Goal: Task Accomplishment & Management: Manage account settings

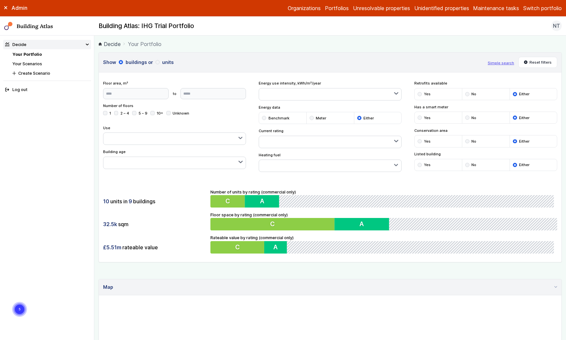
click at [291, 9] on link "Organizations" at bounding box center [304, 8] width 33 height 8
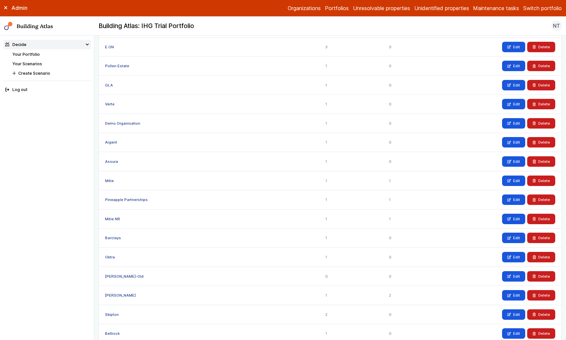
scroll to position [179, 0]
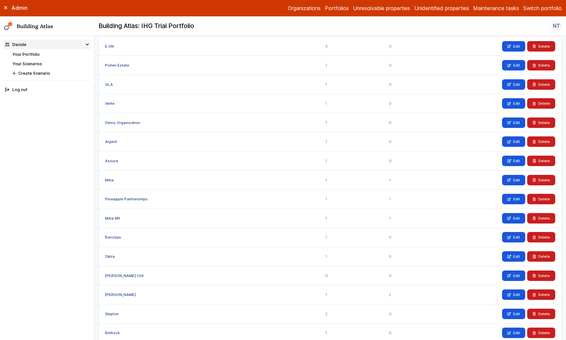
click at [108, 240] on div "Barclays" at bounding box center [209, 237] width 220 height 19
click at [112, 238] on link "Barclays" at bounding box center [113, 237] width 16 height 5
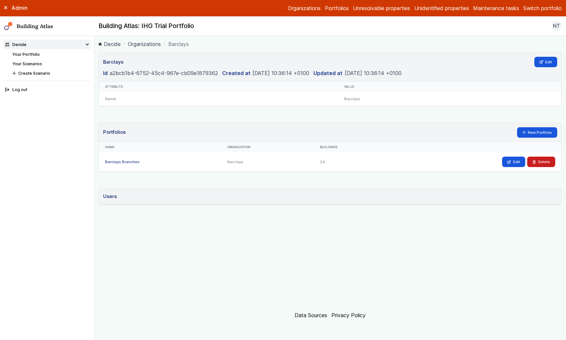
click at [133, 164] on div "Barclays Branches" at bounding box center [160, 161] width 122 height 19
click at [133, 161] on link "Barclays Branches" at bounding box center [122, 161] width 35 height 5
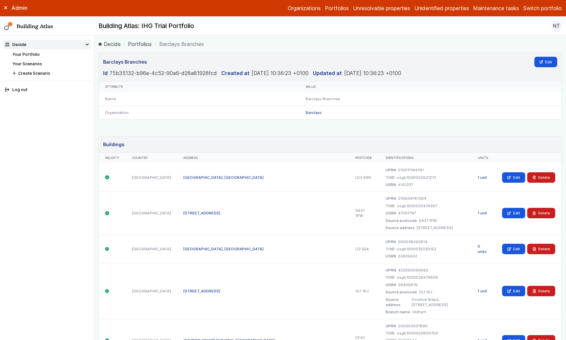
scroll to position [4, 0]
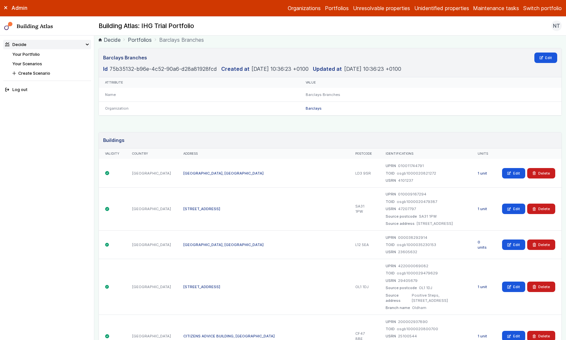
click at [530, 7] on button "Switch portfolio" at bounding box center [542, 8] width 38 height 8
click at [0, 0] on button "Barclays Branches" at bounding box center [0, 0] width 0 height 0
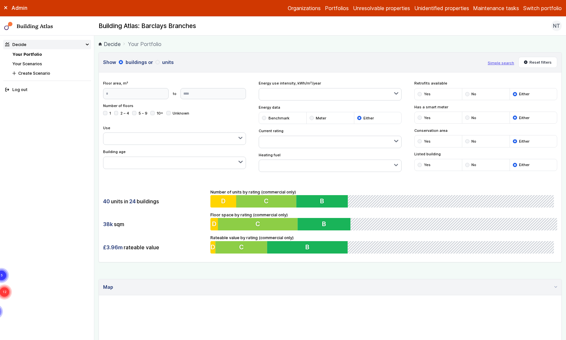
click at [544, 9] on button "Switch portfolio" at bounding box center [542, 8] width 38 height 8
click at [290, 7] on link "Organizations" at bounding box center [304, 8] width 33 height 8
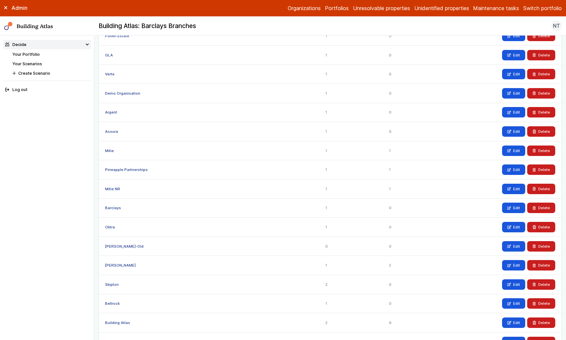
scroll to position [224, 0]
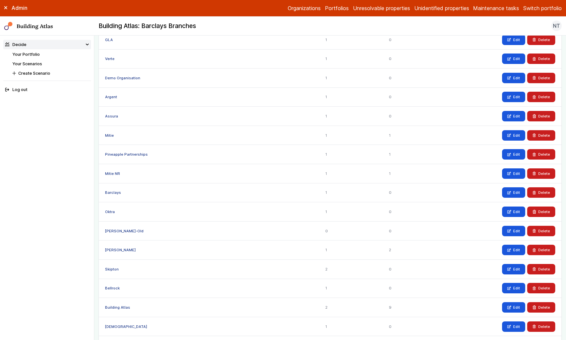
click at [115, 194] on link "Barclays" at bounding box center [113, 192] width 16 height 5
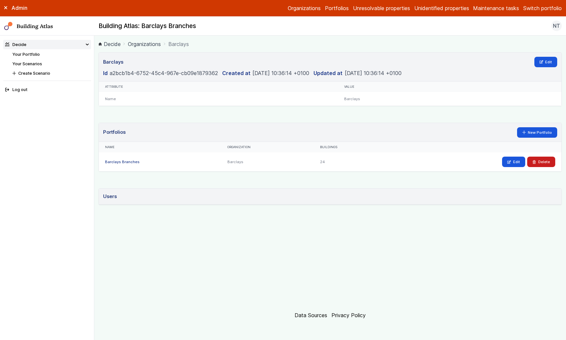
click at [122, 161] on link "Barclays Branches" at bounding box center [122, 161] width 35 height 5
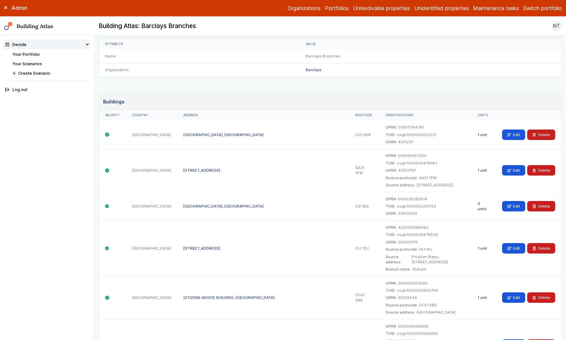
scroll to position [11, 0]
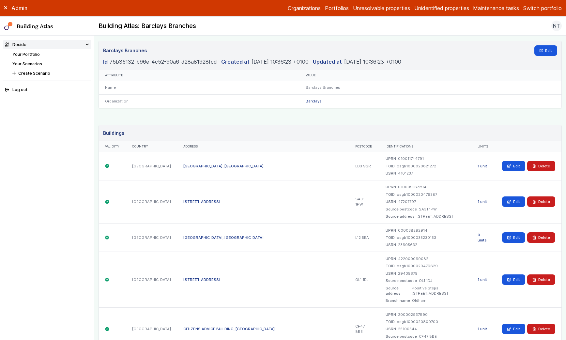
click at [36, 56] on link "Your Portfolio" at bounding box center [25, 54] width 27 height 5
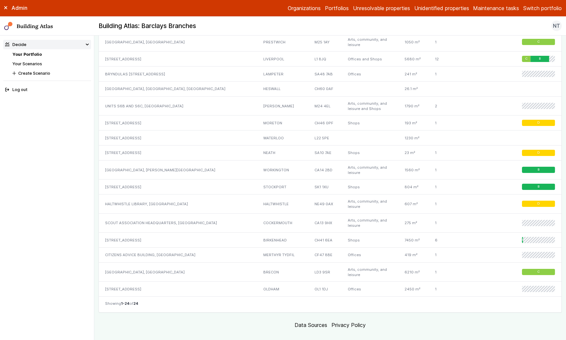
scroll to position [563, 0]
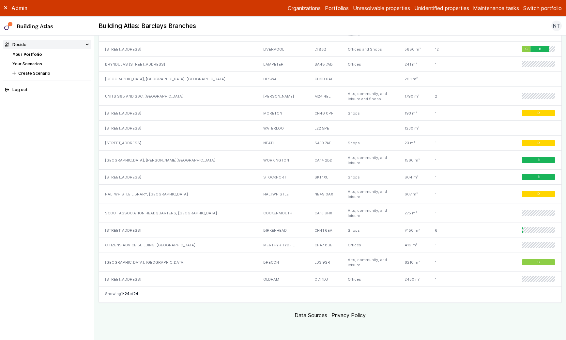
click at [540, 13] on div "Admin Organizations Portfolios Unresolvable properties Unidentified properties …" at bounding box center [283, 8] width 566 height 17
click at [540, 7] on button "Switch portfolio" at bounding box center [542, 8] width 38 height 8
click at [462, 328] on main "Decide Your Portfolio Show buildings or units Simple search Reset filters Floor…" at bounding box center [330, 188] width 472 height 304
click at [533, 10] on button "Switch portfolio" at bounding box center [542, 8] width 38 height 8
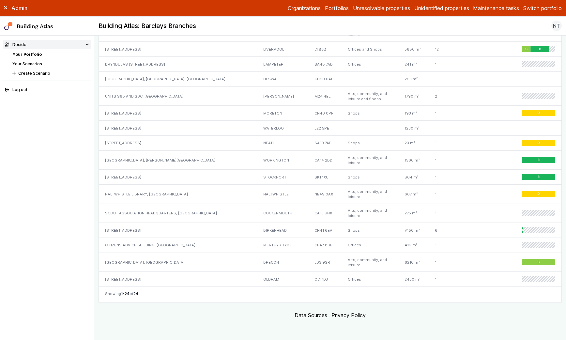
scroll to position [0, 0]
click at [288, 10] on link "Organizations" at bounding box center [304, 8] width 33 height 8
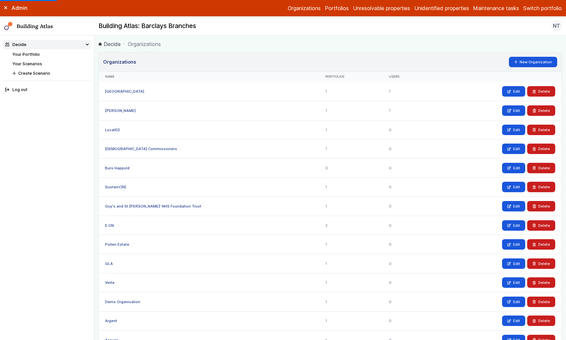
click at [301, 5] on link "Organizations" at bounding box center [304, 8] width 33 height 8
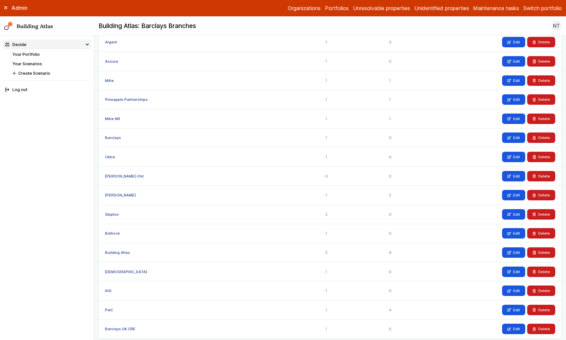
scroll to position [314, 0]
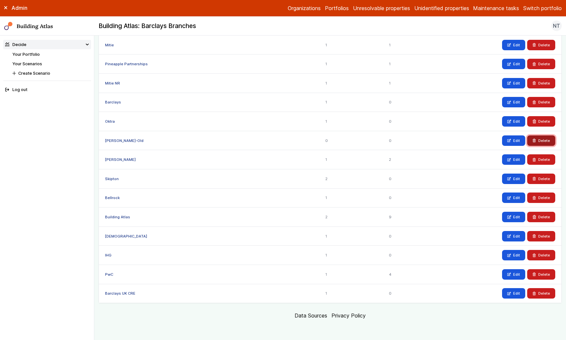
click at [538, 141] on button "Delete" at bounding box center [541, 140] width 28 height 10
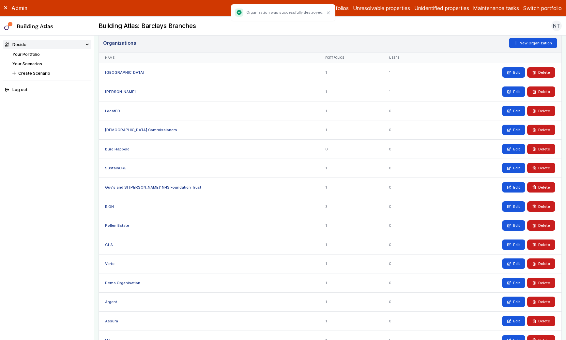
scroll to position [20, 0]
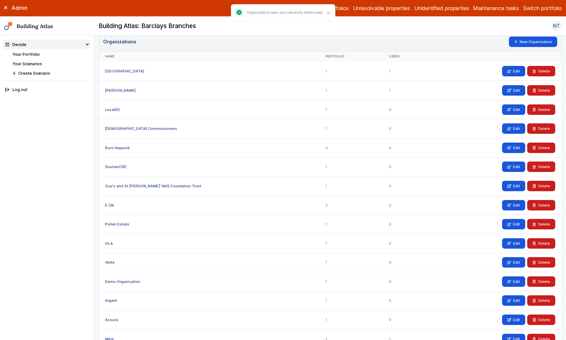
click at [135, 129] on link "Church of England Commissioners" at bounding box center [141, 128] width 72 height 5
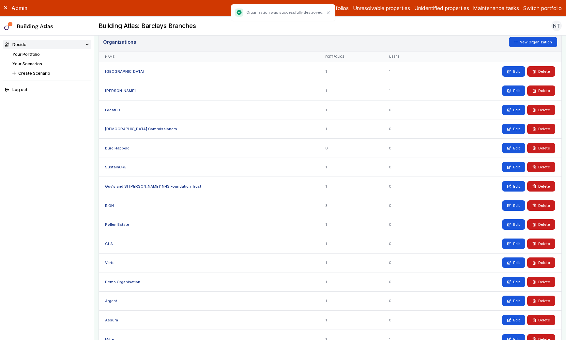
scroll to position [21, 0]
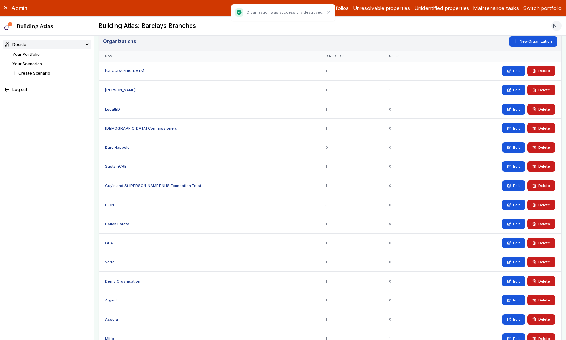
click at [122, 148] on link "Buro Happold" at bounding box center [117, 147] width 24 height 5
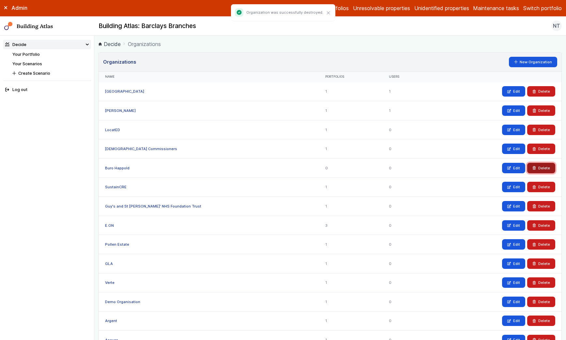
click at [534, 166] on icon "submit" at bounding box center [534, 168] width 4 height 4
click at [110, 168] on link "SustainCRE" at bounding box center [116, 168] width 22 height 5
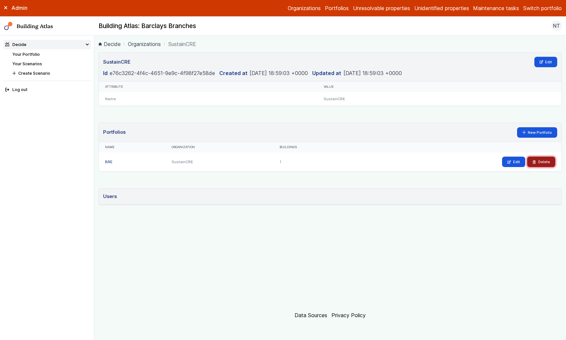
click at [537, 161] on button "Delete" at bounding box center [541, 162] width 28 height 10
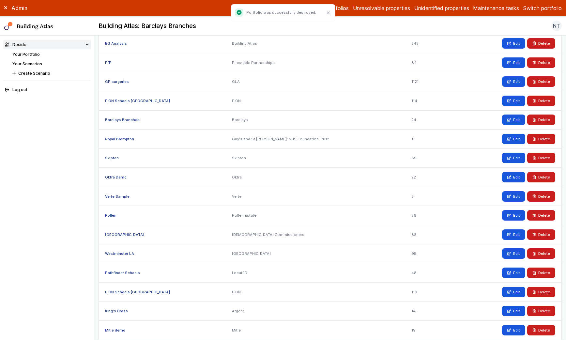
scroll to position [165, 0]
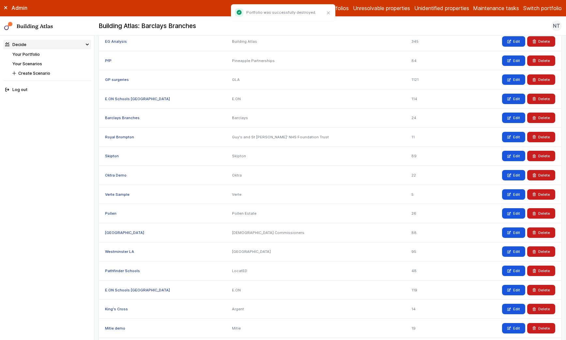
click at [117, 173] on link "Oktra Demo" at bounding box center [116, 175] width 22 height 5
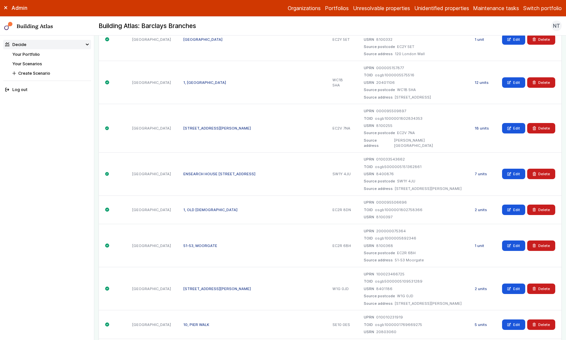
scroll to position [765, 0]
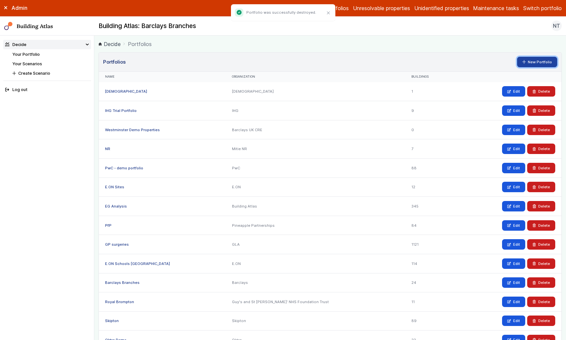
click at [529, 62] on link "New Portfolio" at bounding box center [537, 62] width 40 height 10
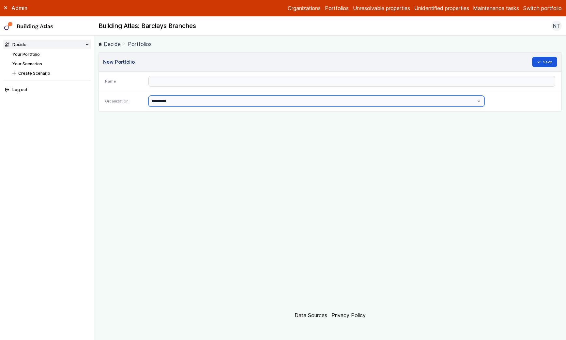
click at [276, 97] on select "**********" at bounding box center [316, 101] width 336 height 11
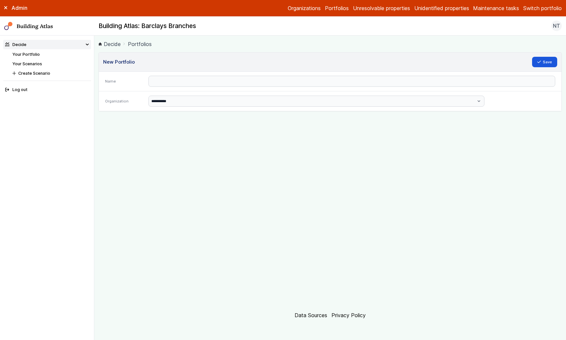
click at [295, 8] on link "Organizations" at bounding box center [304, 8] width 33 height 8
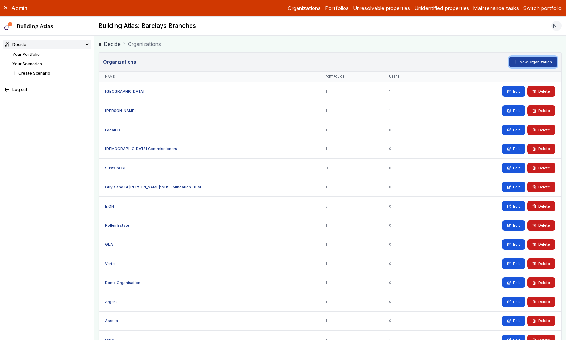
click at [532, 61] on link "New Organization" at bounding box center [533, 62] width 49 height 10
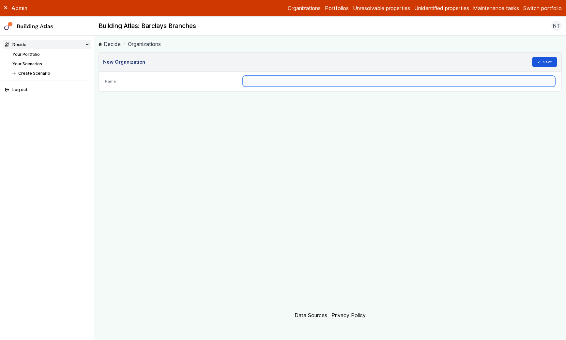
click at [367, 84] on input "text" at bounding box center [399, 81] width 312 height 11
type input "*********"
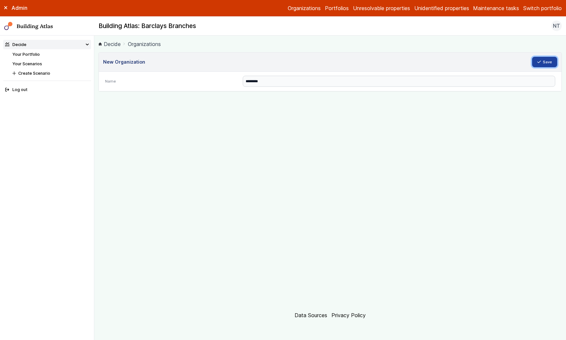
click at [542, 61] on button "Save" at bounding box center [544, 62] width 25 height 10
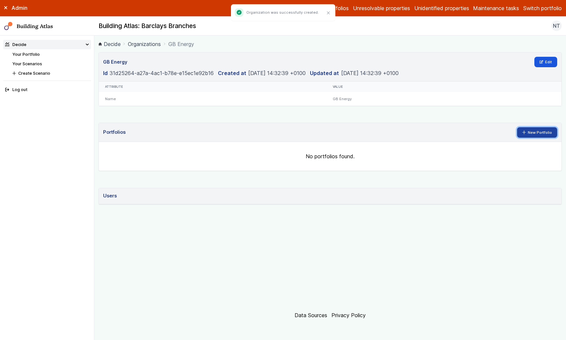
click at [542, 134] on link "New Portfolio" at bounding box center [537, 132] width 40 height 10
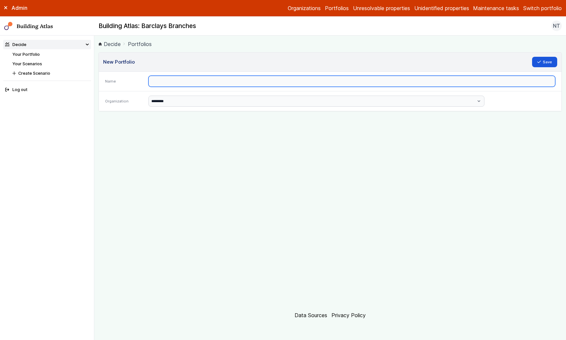
click at [355, 84] on input "text" at bounding box center [351, 81] width 407 height 11
type input "********"
click at [532, 57] on button "Save" at bounding box center [544, 62] width 25 height 10
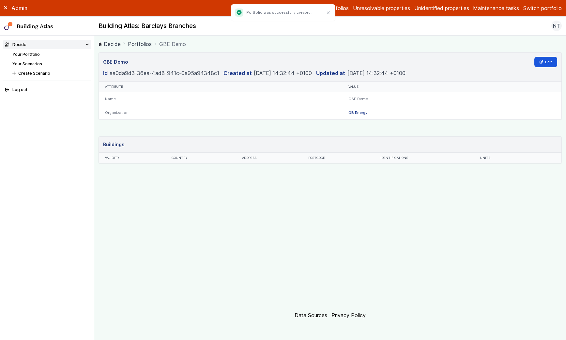
click at [430, 7] on link "Unidentified properties" at bounding box center [441, 8] width 55 height 8
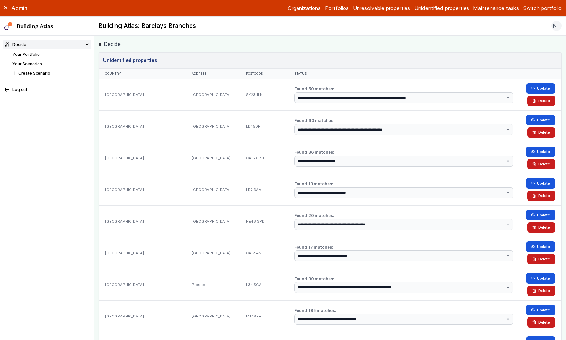
click at [548, 8] on button "Switch portfolio" at bounding box center [542, 8] width 38 height 8
click at [0, 0] on button "GBE Demo" at bounding box center [0, 0] width 0 height 0
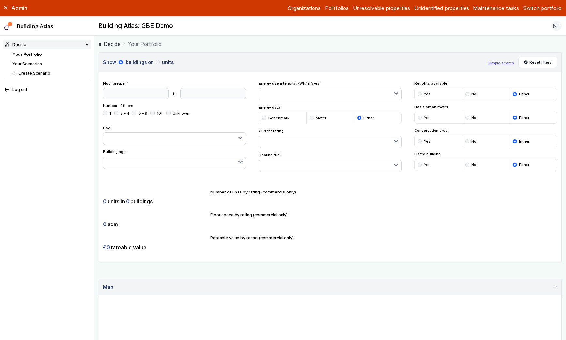
click at [445, 6] on link "Unidentified properties" at bounding box center [441, 8] width 55 height 8
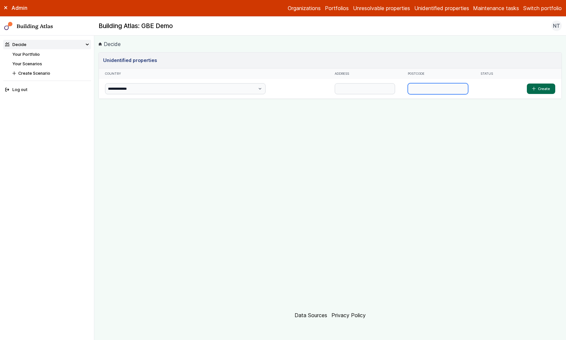
click at [408, 85] on input "text" at bounding box center [438, 88] width 60 height 11
paste input "********"
type input "********"
paste input "******"
type input "******"
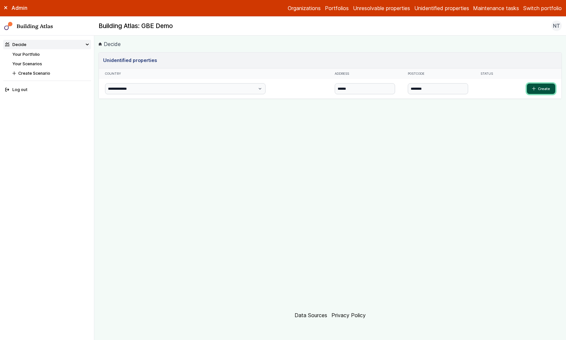
click at [541, 88] on button "Create" at bounding box center [541, 88] width 28 height 10
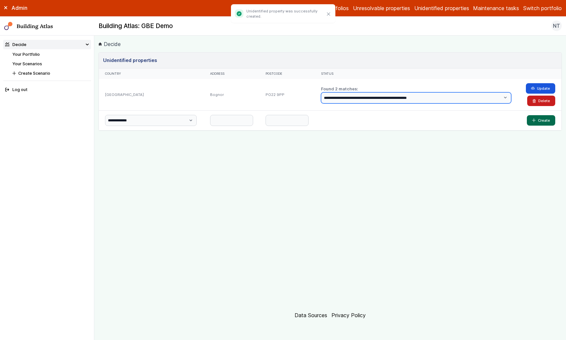
click at [451, 96] on select "**********" at bounding box center [416, 97] width 190 height 11
click at [324, 92] on select "**********" at bounding box center [416, 97] width 190 height 11
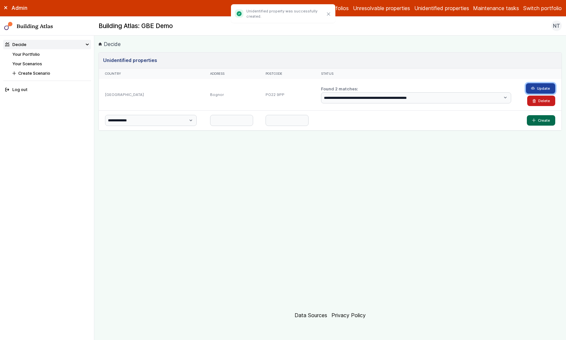
click at [535, 85] on button "Update" at bounding box center [540, 88] width 29 height 10
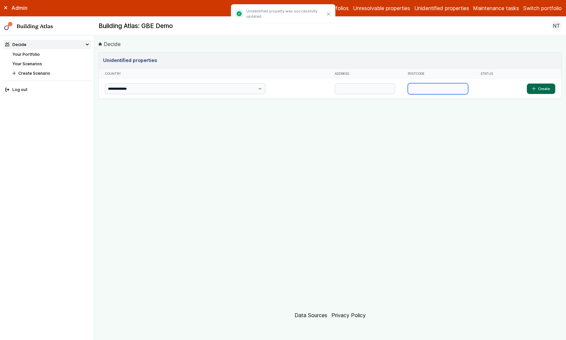
click at [408, 83] on input "text" at bounding box center [438, 88] width 60 height 11
paste input "********"
type input "********"
type input "*********"
click at [538, 87] on button "Create" at bounding box center [541, 88] width 28 height 10
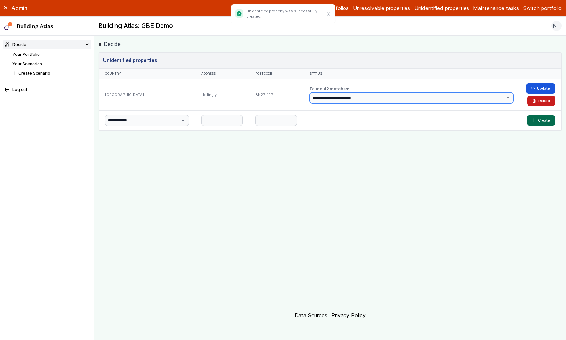
click at [420, 94] on select "**********" at bounding box center [412, 97] width 204 height 11
select select "**"
click at [310, 92] on select "**********" at bounding box center [412, 97] width 204 height 11
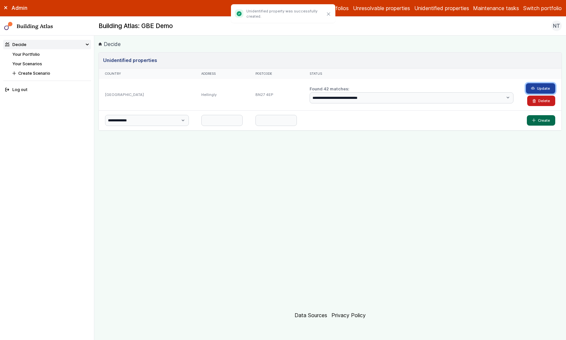
click at [539, 84] on button "Update" at bounding box center [540, 88] width 29 height 10
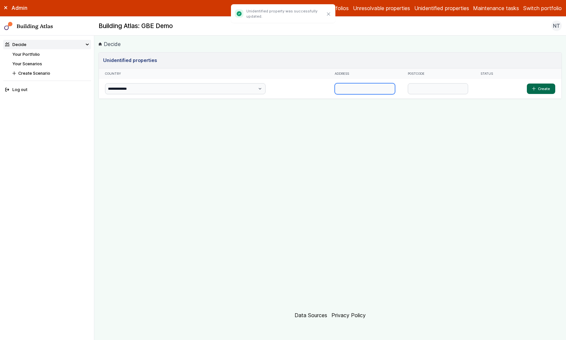
click at [335, 88] on input "text" at bounding box center [365, 88] width 60 height 11
type input "********"
paste input "*******"
type input "*******"
click at [538, 88] on button "Create" at bounding box center [541, 88] width 28 height 10
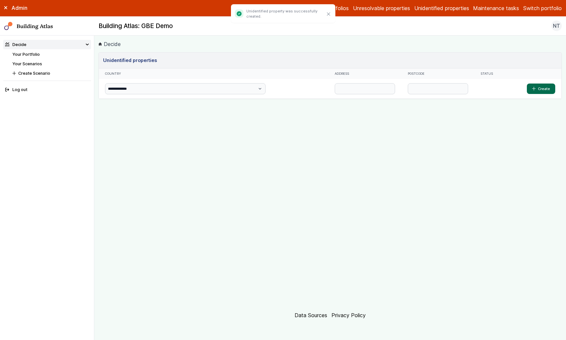
click at [377, 8] on link "Unresolvable properties" at bounding box center [381, 8] width 57 height 8
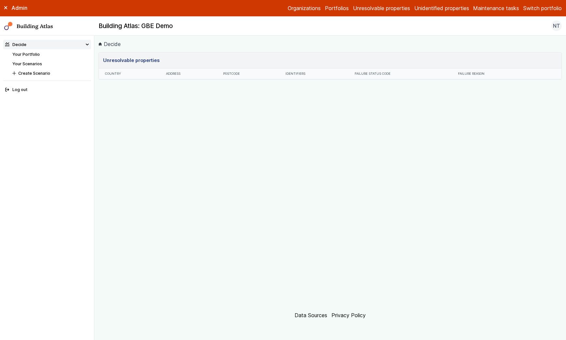
click at [427, 7] on link "Unidentified properties" at bounding box center [441, 8] width 55 height 8
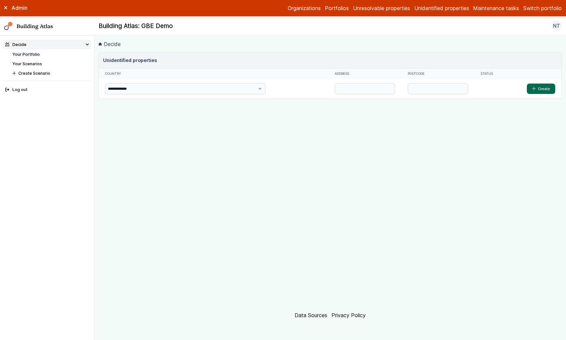
click at [34, 53] on link "Your Portfolio" at bounding box center [25, 54] width 27 height 5
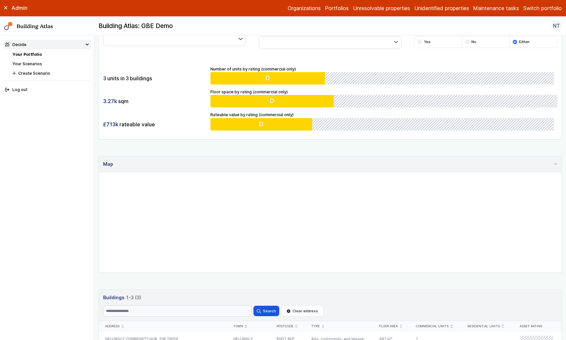
scroll to position [212, 0]
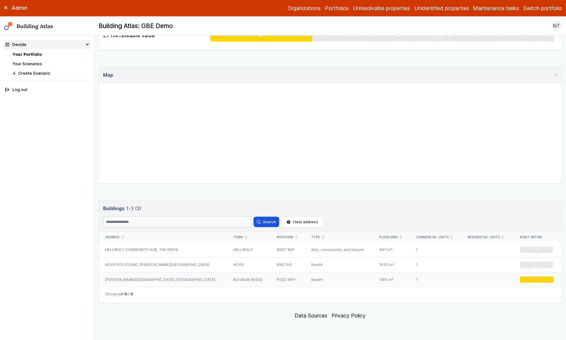
click at [163, 277] on div "[PERSON_NAME][GEOGRAPHIC_DATA], [GEOGRAPHIC_DATA]" at bounding box center [163, 279] width 128 height 15
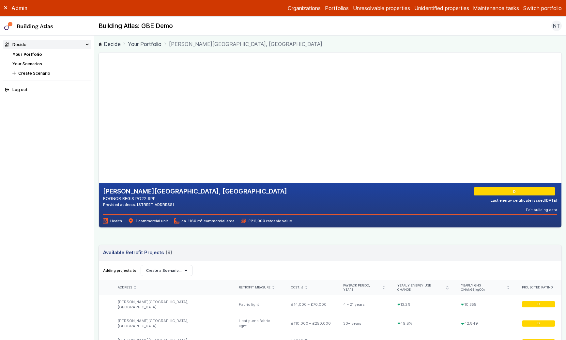
drag, startPoint x: 231, startPoint y: 109, endPoint x: 218, endPoint y: 111, distance: 13.5
click at [99, 111] on gmp-map-3d at bounding box center [99, 118] width 0 height 130
drag, startPoint x: 188, startPoint y: 135, endPoint x: 232, endPoint y: 129, distance: 45.1
click at [99, 129] on gmp-map-3d at bounding box center [99, 118] width 0 height 130
drag, startPoint x: 209, startPoint y: 144, endPoint x: 297, endPoint y: 135, distance: 88.5
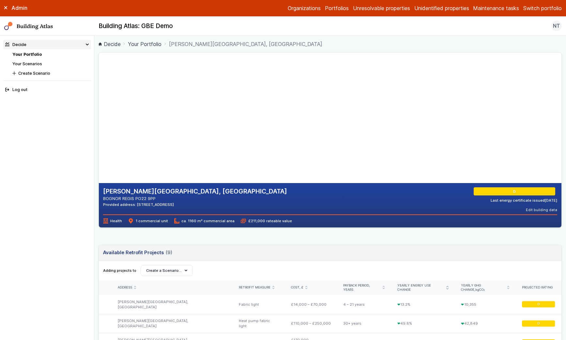
click at [99, 135] on gmp-map-3d at bounding box center [99, 118] width 0 height 130
drag, startPoint x: 240, startPoint y: 155, endPoint x: 265, endPoint y: 119, distance: 44.2
click at [99, 119] on gmp-map-3d at bounding box center [99, 118] width 0 height 130
drag, startPoint x: 233, startPoint y: 133, endPoint x: 236, endPoint y: 114, distance: 19.8
click at [99, 114] on gmp-map-3d at bounding box center [99, 118] width 0 height 130
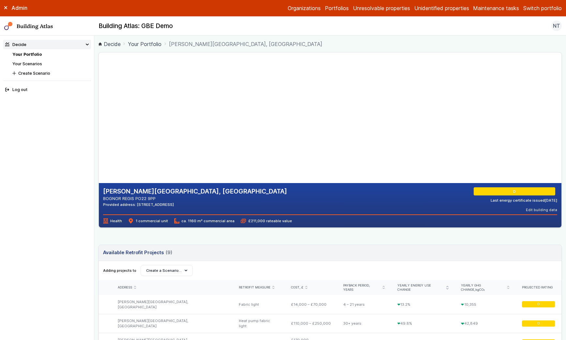
drag, startPoint x: 236, startPoint y: 129, endPoint x: 251, endPoint y: 129, distance: 15.3
click at [99, 129] on gmp-map-3d at bounding box center [99, 118] width 0 height 130
drag, startPoint x: 211, startPoint y: 151, endPoint x: 248, endPoint y: 140, distance: 38.2
click at [99, 140] on gmp-map-3d at bounding box center [99, 118] width 0 height 130
drag, startPoint x: 223, startPoint y: 141, endPoint x: 270, endPoint y: 142, distance: 46.7
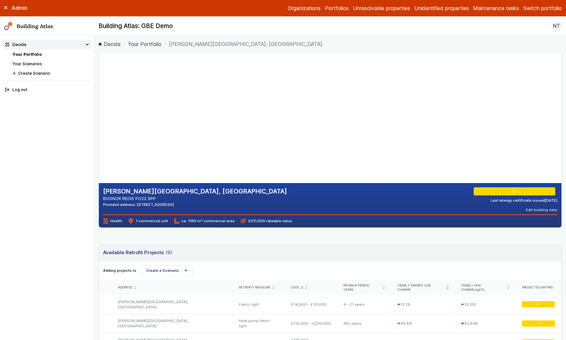
click at [99, 142] on gmp-map-3d at bounding box center [99, 118] width 0 height 130
drag, startPoint x: 214, startPoint y: 149, endPoint x: 208, endPoint y: 115, distance: 34.7
click at [99, 115] on gmp-map-3d at bounding box center [99, 118] width 0 height 130
drag, startPoint x: 197, startPoint y: 125, endPoint x: 229, endPoint y: 126, distance: 32.3
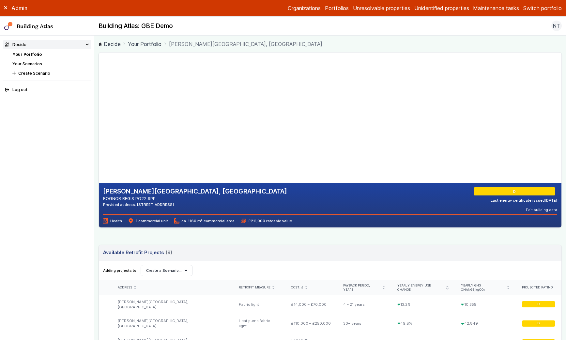
click at [99, 126] on gmp-map-3d at bounding box center [99, 118] width 0 height 130
drag, startPoint x: 201, startPoint y: 138, endPoint x: 233, endPoint y: 109, distance: 43.4
click at [99, 109] on gmp-map-3d at bounding box center [99, 118] width 0 height 130
drag, startPoint x: 232, startPoint y: 121, endPoint x: 270, endPoint y: 121, distance: 38.2
click at [99, 121] on gmp-map-3d at bounding box center [99, 118] width 0 height 130
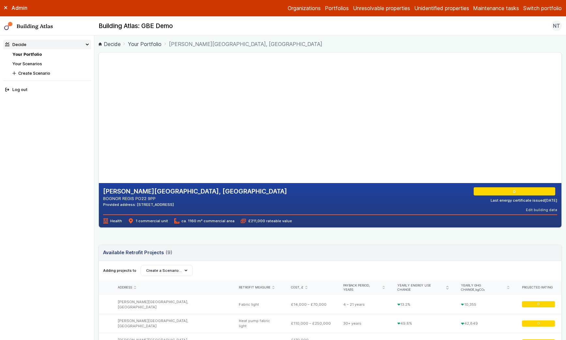
drag, startPoint x: 178, startPoint y: 136, endPoint x: 224, endPoint y: 132, distance: 46.5
click at [99, 132] on gmp-map-3d at bounding box center [99, 118] width 0 height 130
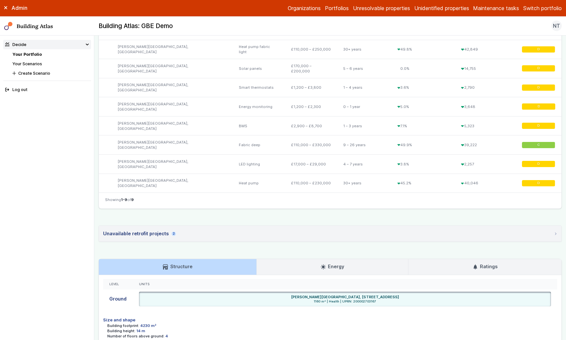
scroll to position [276, 0]
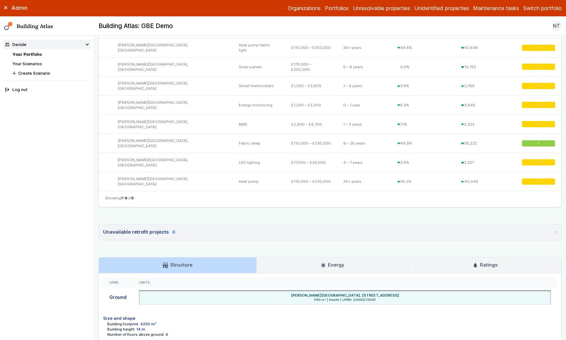
click at [321, 263] on icon at bounding box center [323, 265] width 5 height 5
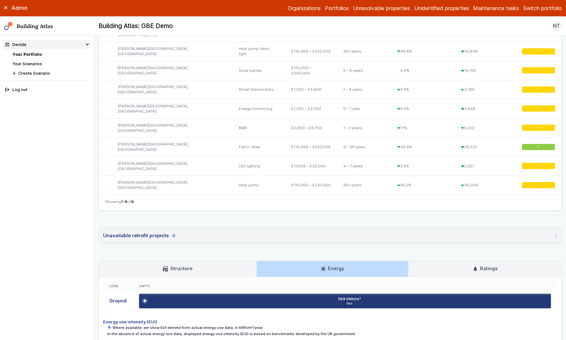
click at [462, 261] on link "Ratings" at bounding box center [484, 269] width 153 height 16
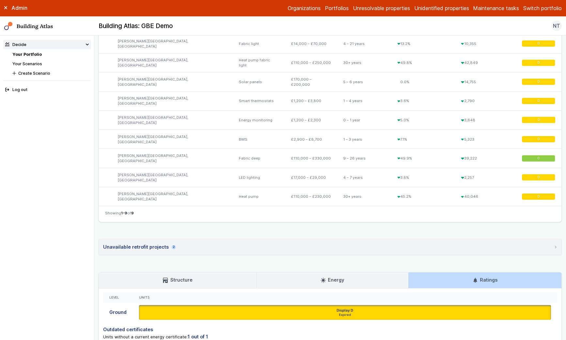
click at [337, 272] on link "Energy" at bounding box center [333, 280] width 152 height 16
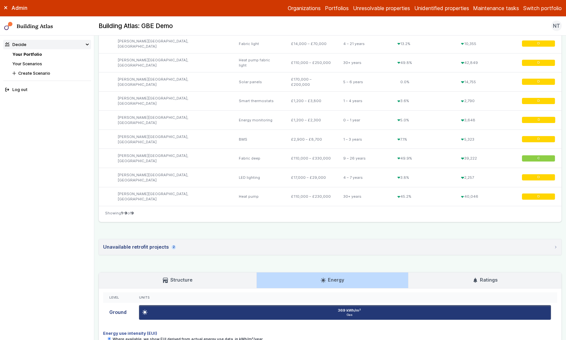
click at [184, 276] on h3 "Structure" at bounding box center [177, 279] width 29 height 7
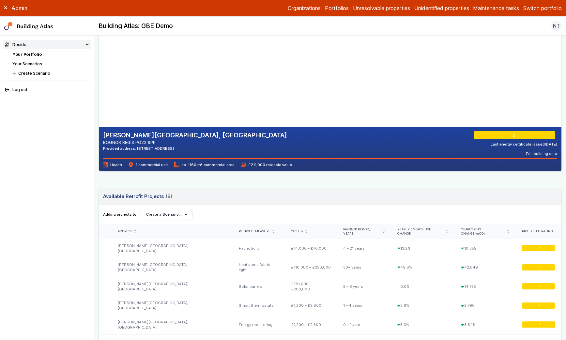
scroll to position [0, 0]
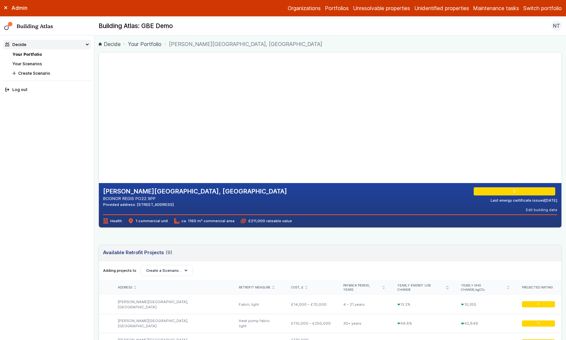
click at [150, 45] on link "Your Portfolio" at bounding box center [145, 44] width 34 height 8
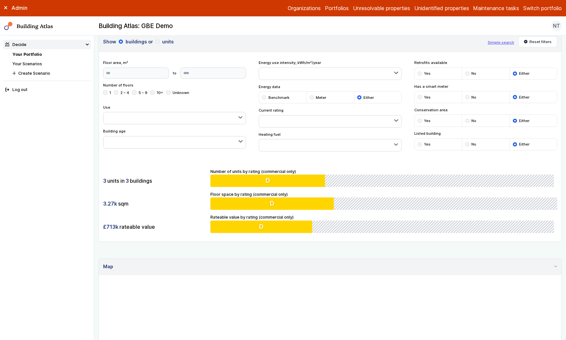
scroll to position [5, 0]
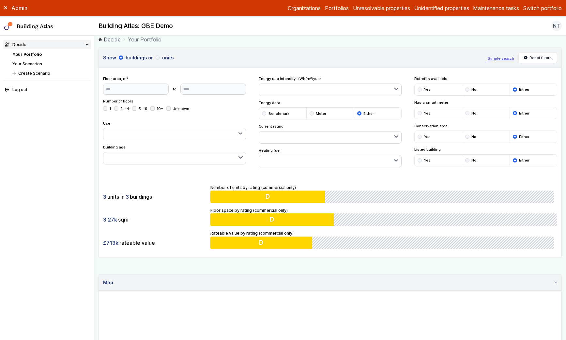
click at [293, 8] on link "Organizations" at bounding box center [304, 8] width 33 height 8
click at [308, 9] on link "Organizations" at bounding box center [304, 8] width 33 height 8
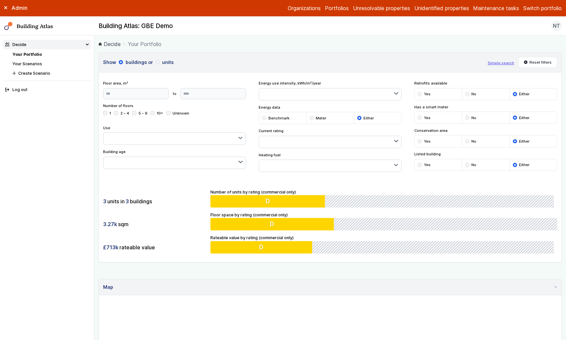
click at [534, 10] on button "Switch portfolio" at bounding box center [542, 8] width 38 height 8
click at [535, 5] on button "Switch portfolio" at bounding box center [542, 8] width 38 height 8
click at [539, 10] on button "Switch portfolio" at bounding box center [542, 8] width 38 height 8
click at [288, 5] on link "Organizations" at bounding box center [304, 8] width 33 height 8
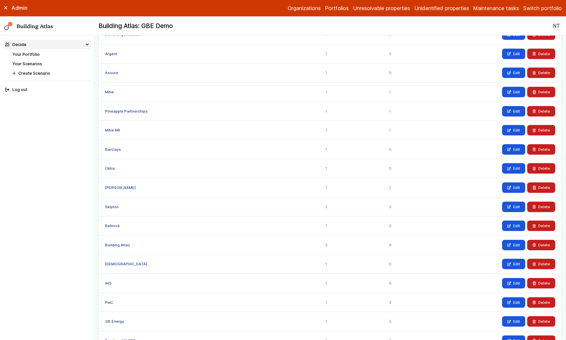
scroll to position [295, 0]
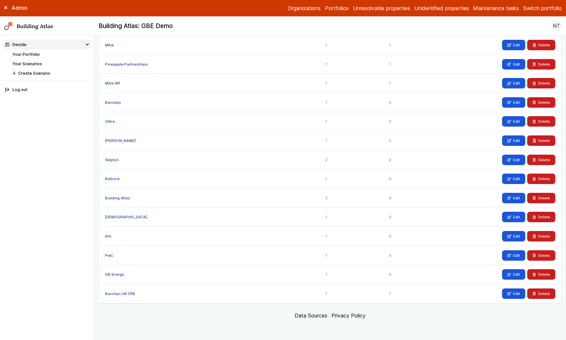
click at [117, 291] on link "Barclays UK CRE" at bounding box center [120, 293] width 30 height 5
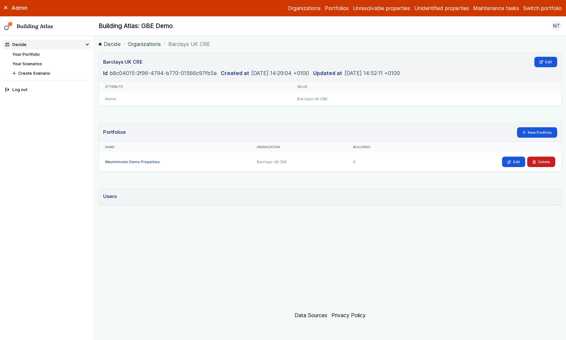
click at [134, 162] on link "Westminster Demo Properties" at bounding box center [132, 161] width 55 height 5
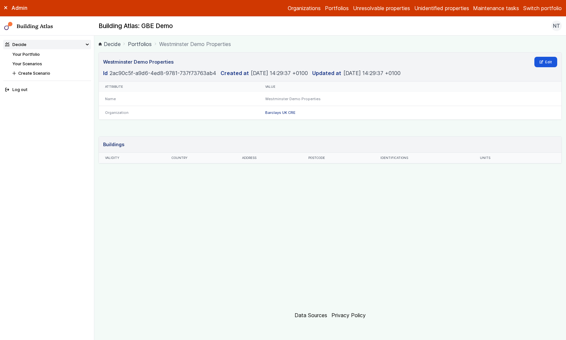
click at [532, 8] on button "Switch portfolio" at bounding box center [542, 8] width 38 height 8
click at [0, 0] on button "Westminster Demo Properties" at bounding box center [0, 0] width 0 height 0
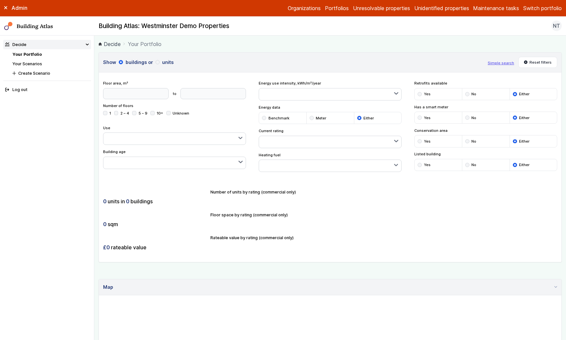
click at [477, 5] on link "Maintenance tasks" at bounding box center [496, 8] width 46 height 8
